Goal: Task Accomplishment & Management: Use online tool/utility

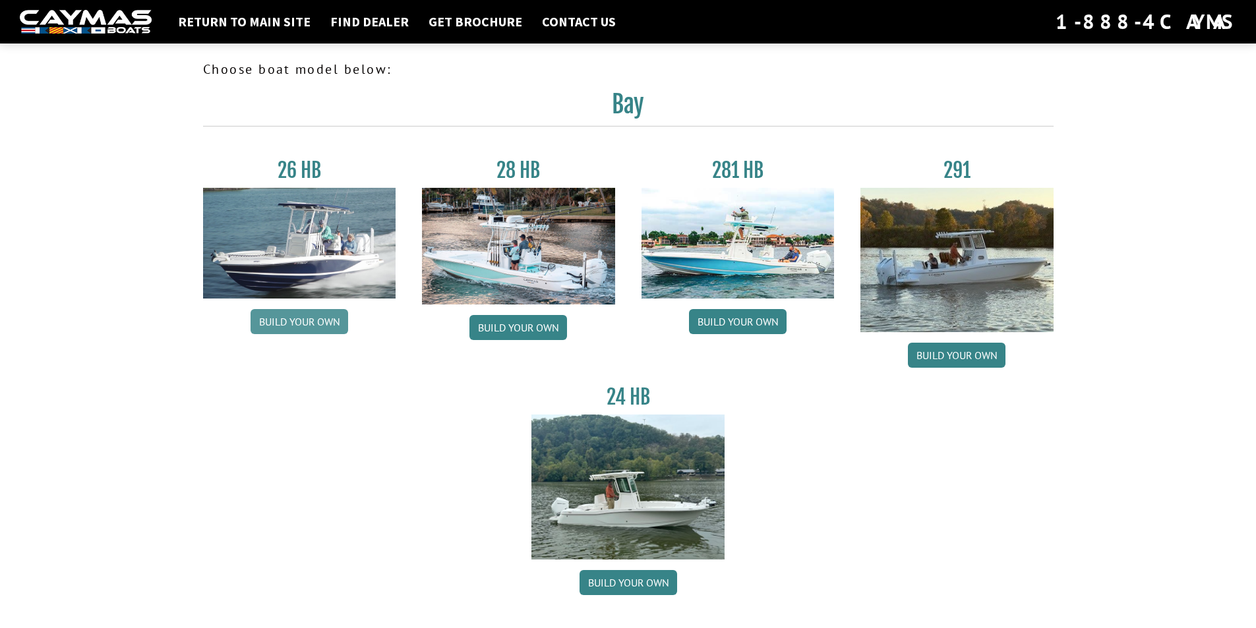
click at [307, 313] on link "Build your own" at bounding box center [300, 321] width 98 height 25
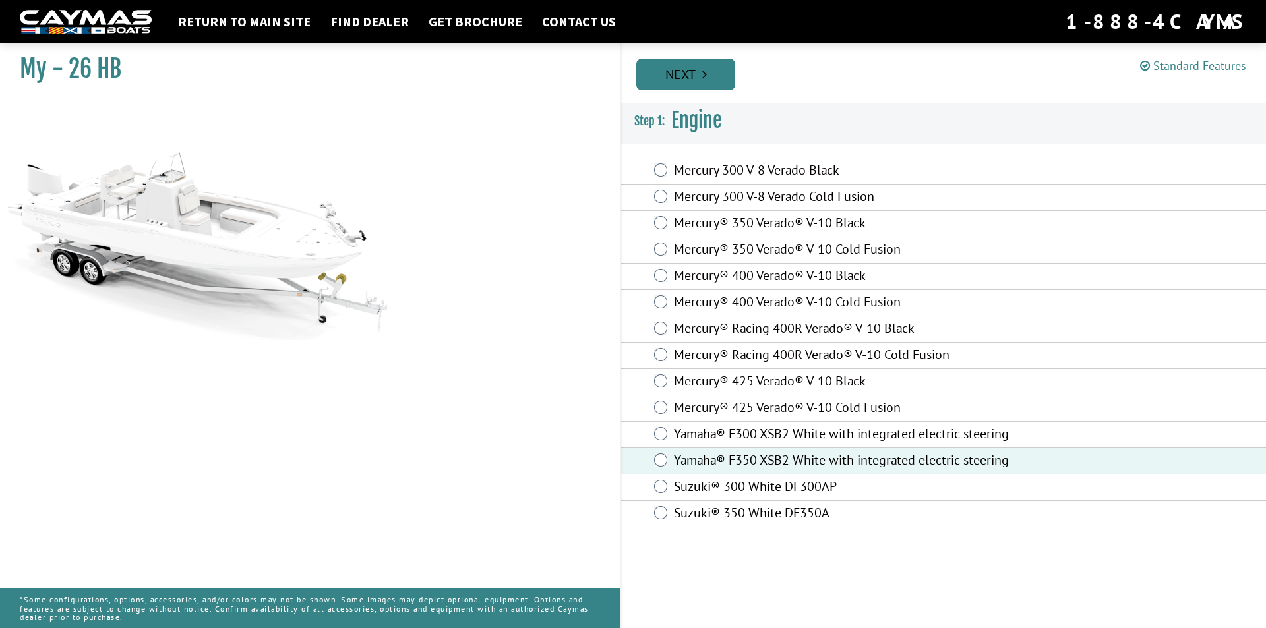
click at [679, 78] on link "Next" at bounding box center [685, 75] width 99 height 32
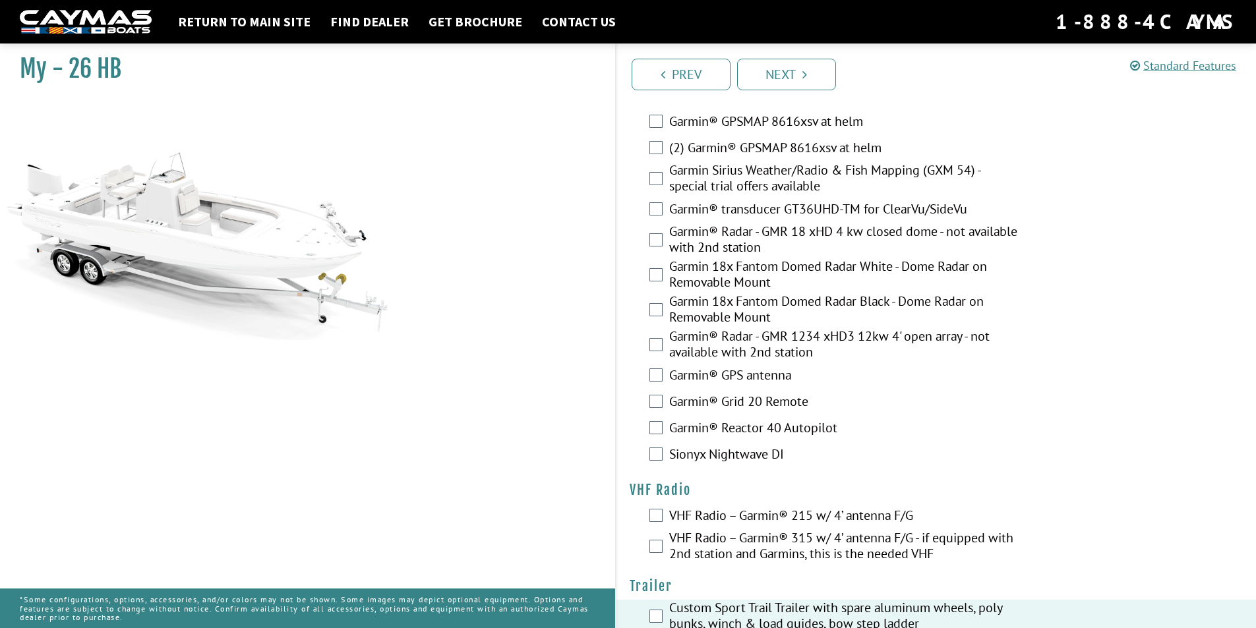
scroll to position [3215, 0]
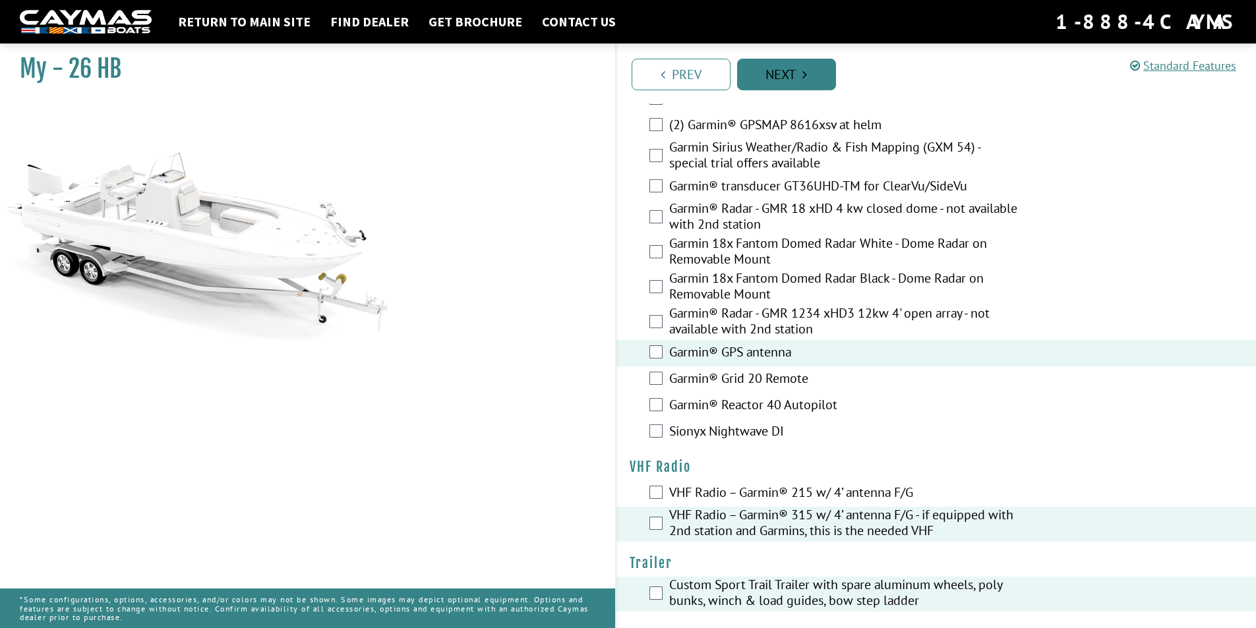
click at [809, 75] on link "Next" at bounding box center [786, 75] width 99 height 32
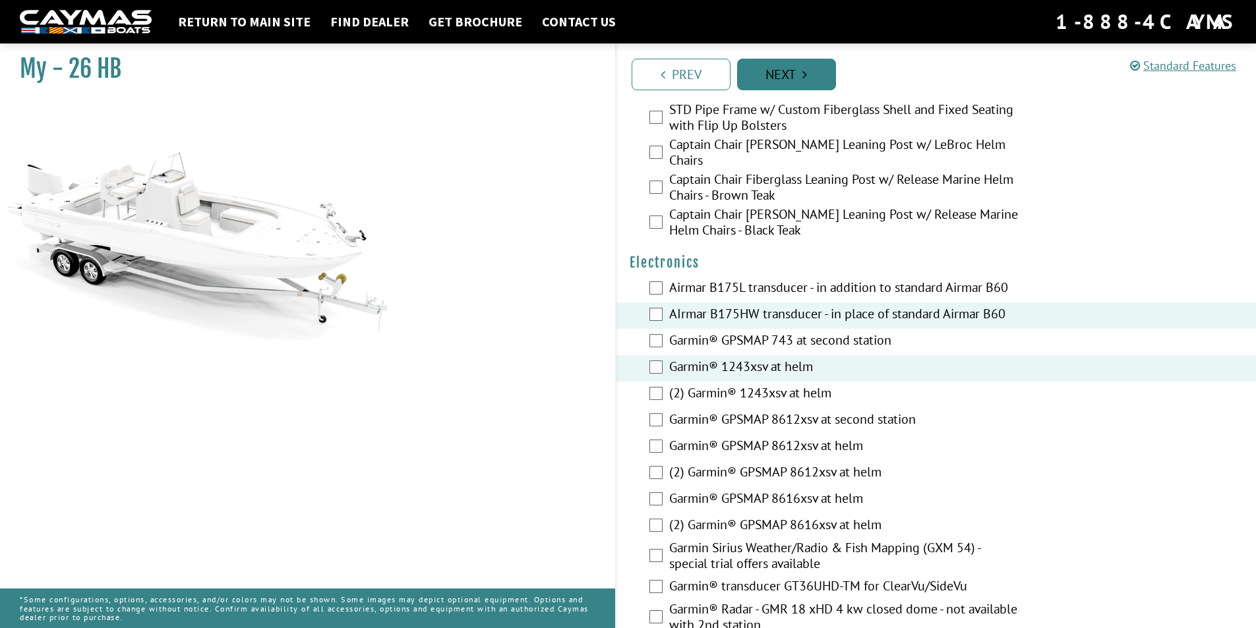
scroll to position [2784, 0]
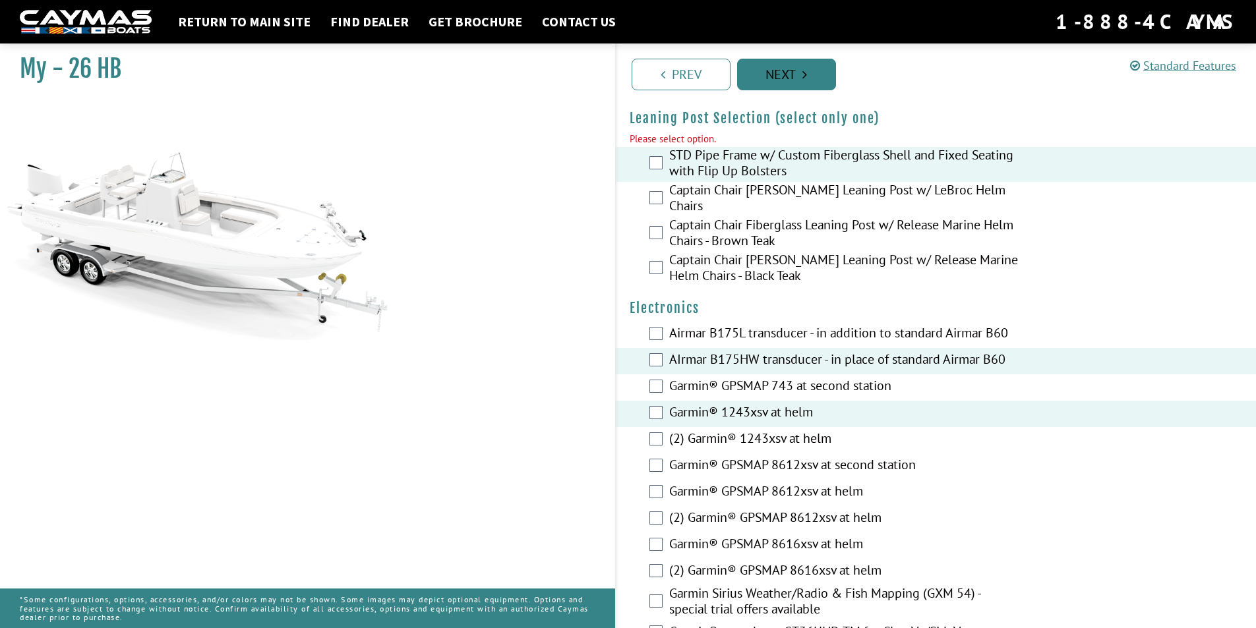
click at [785, 75] on link "Next" at bounding box center [786, 75] width 99 height 32
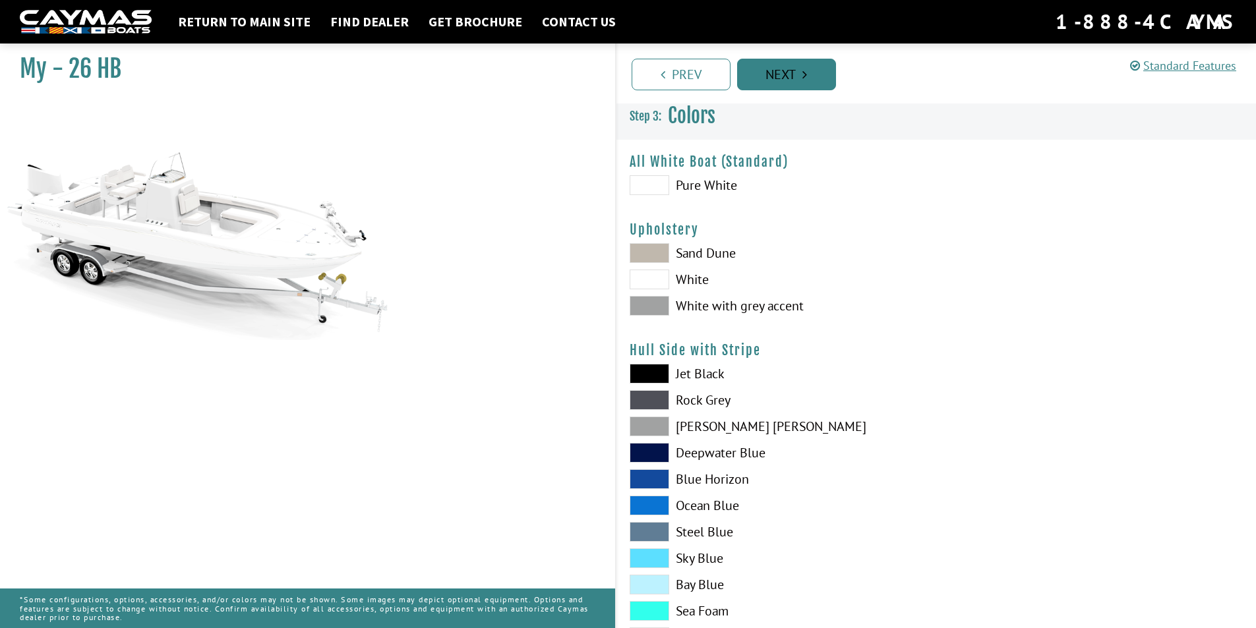
scroll to position [0, 0]
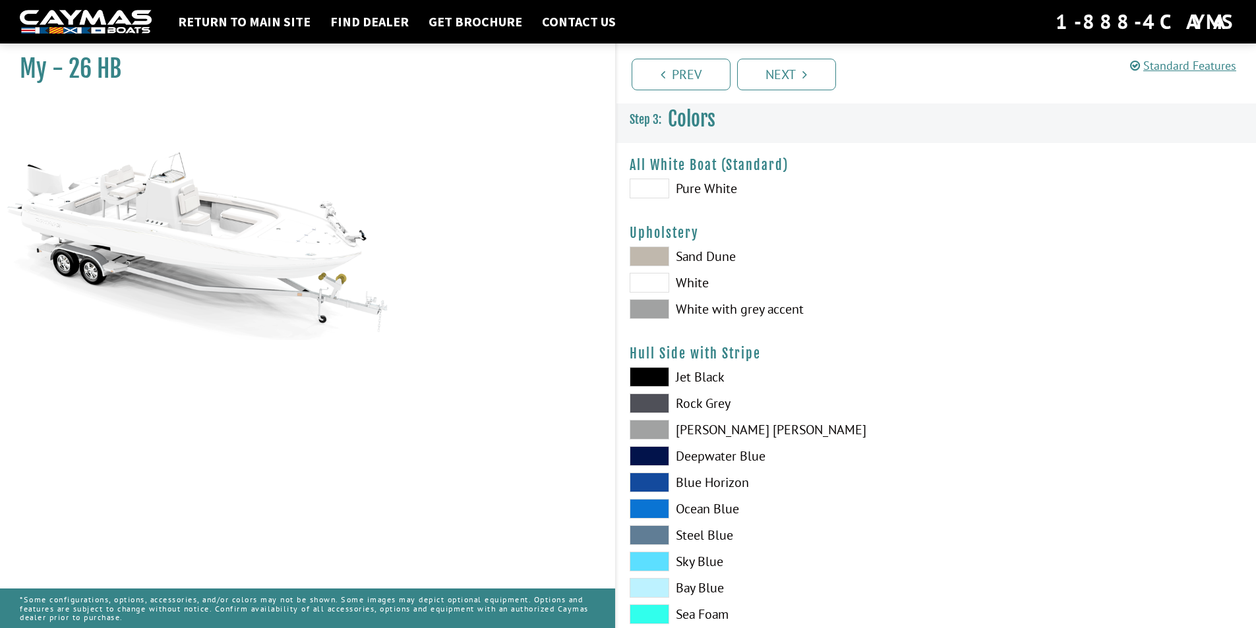
click at [642, 193] on span at bounding box center [650, 189] width 40 height 20
click at [644, 304] on span at bounding box center [650, 309] width 40 height 20
click at [793, 82] on link "Next" at bounding box center [786, 75] width 99 height 32
